Goal: Transaction & Acquisition: Purchase product/service

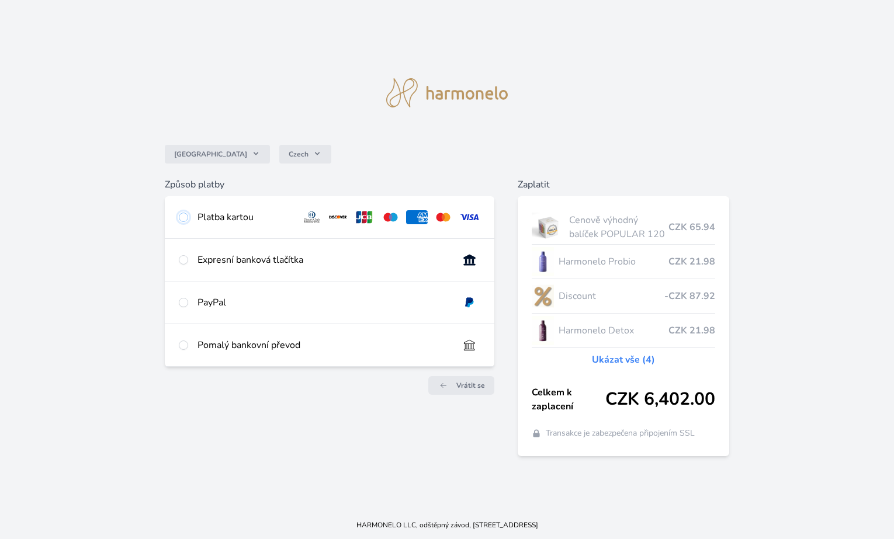
click at [184, 216] on input "radio" at bounding box center [183, 217] width 9 height 9
radio input "true"
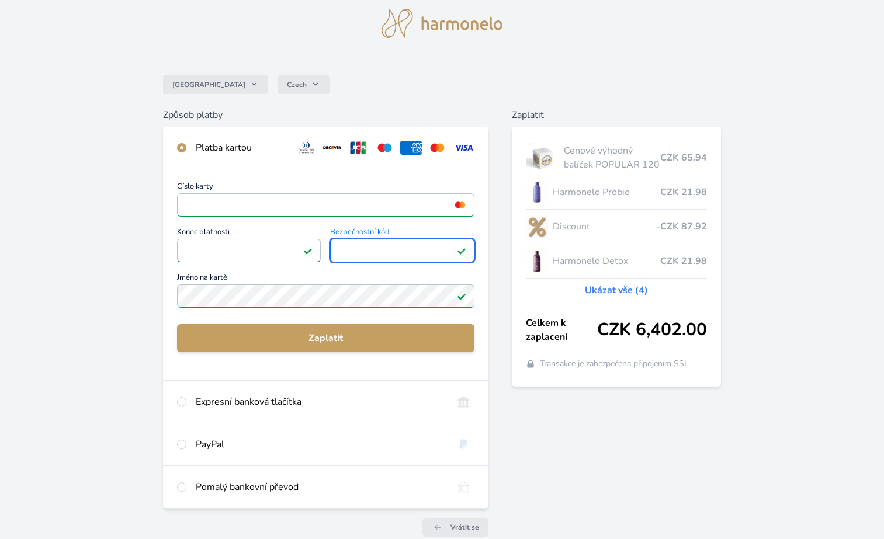
scroll to position [58, 0]
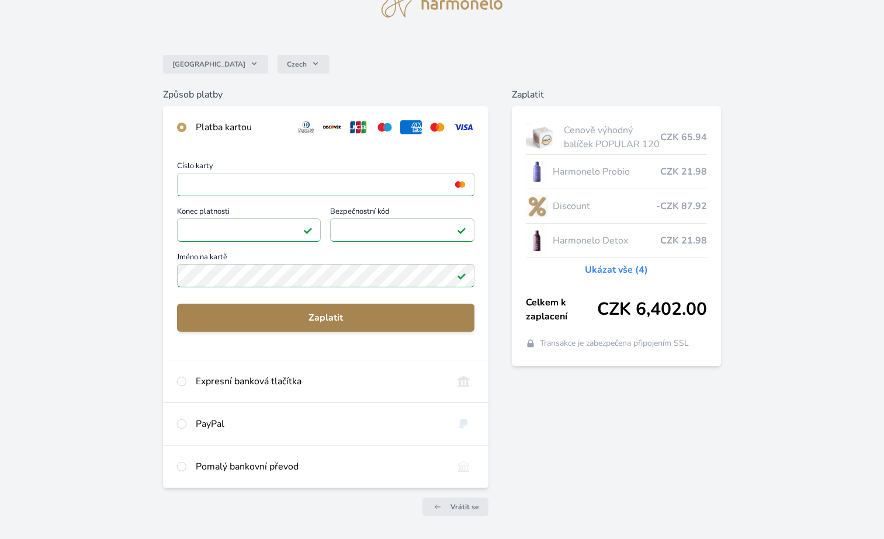
click at [332, 315] on span "Zaplatit" at bounding box center [325, 318] width 279 height 14
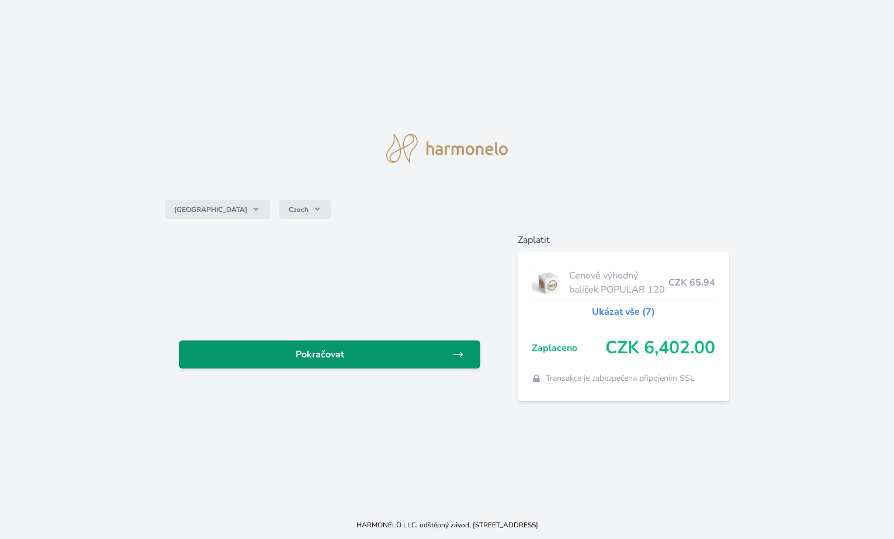
click at [346, 352] on span "Pokračovat" at bounding box center [320, 355] width 264 height 14
